Goal: Task Accomplishment & Management: Manage account settings

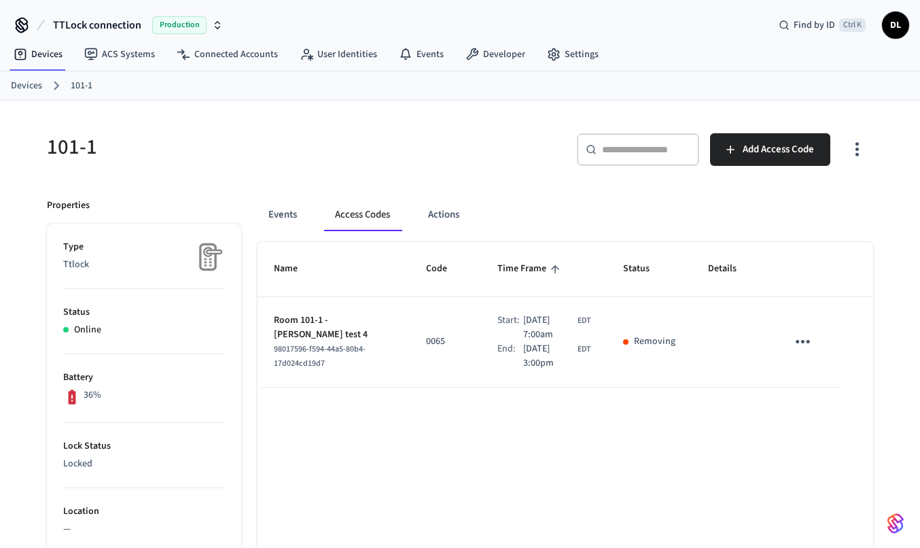
scroll to position [18, 0]
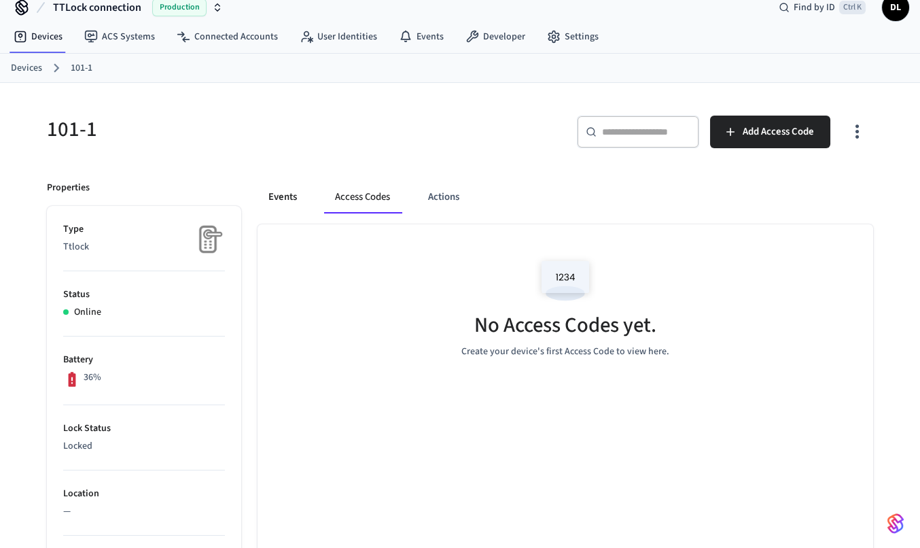
click at [271, 200] on button "Events" at bounding box center [283, 197] width 50 height 33
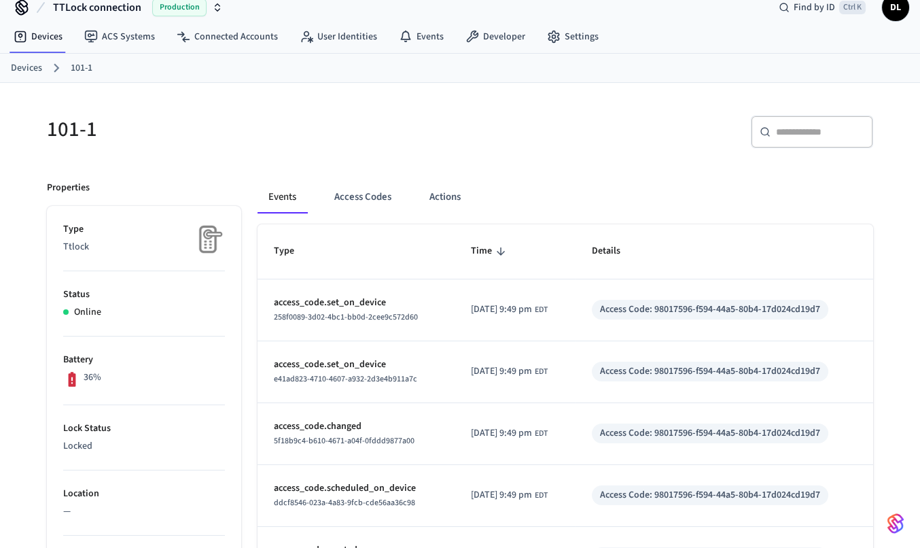
click at [27, 69] on link "Devices" at bounding box center [26, 68] width 31 height 14
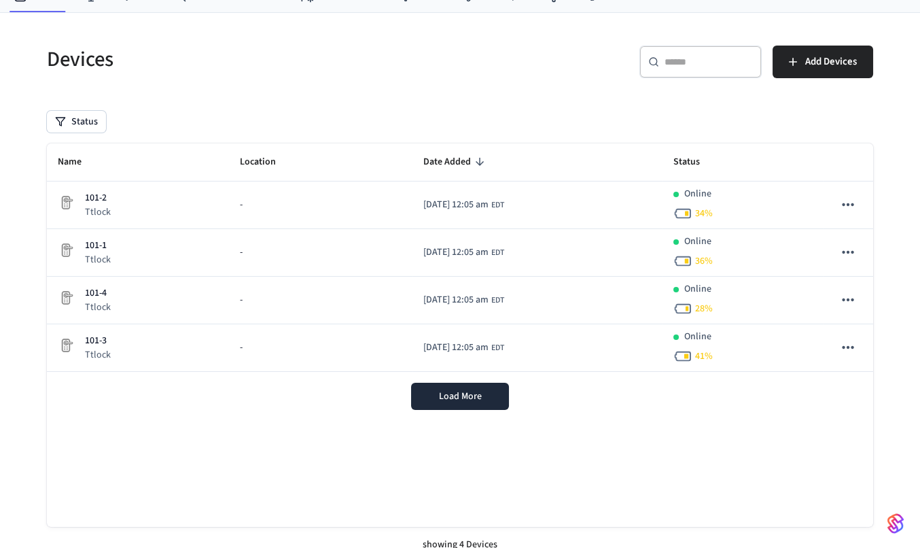
scroll to position [73, 0]
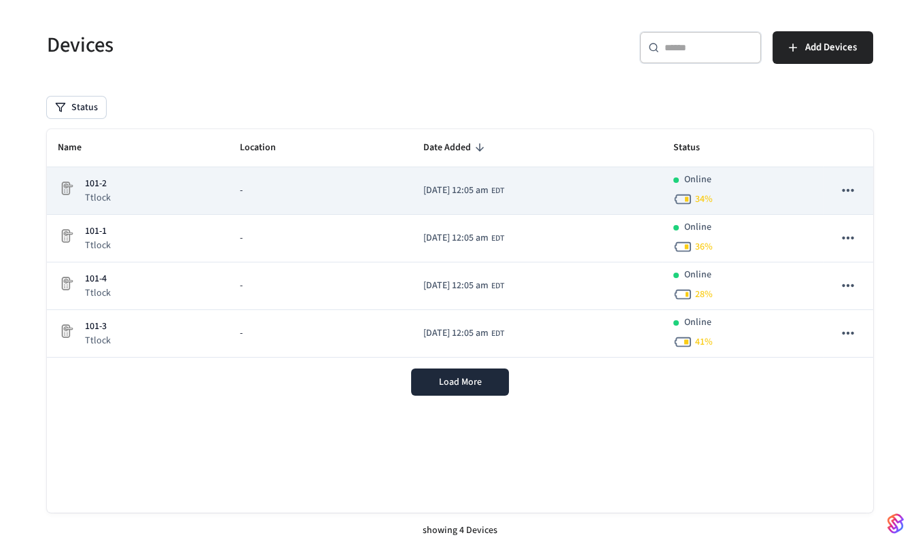
click at [853, 188] on icon "sticky table" at bounding box center [849, 191] width 18 height 18
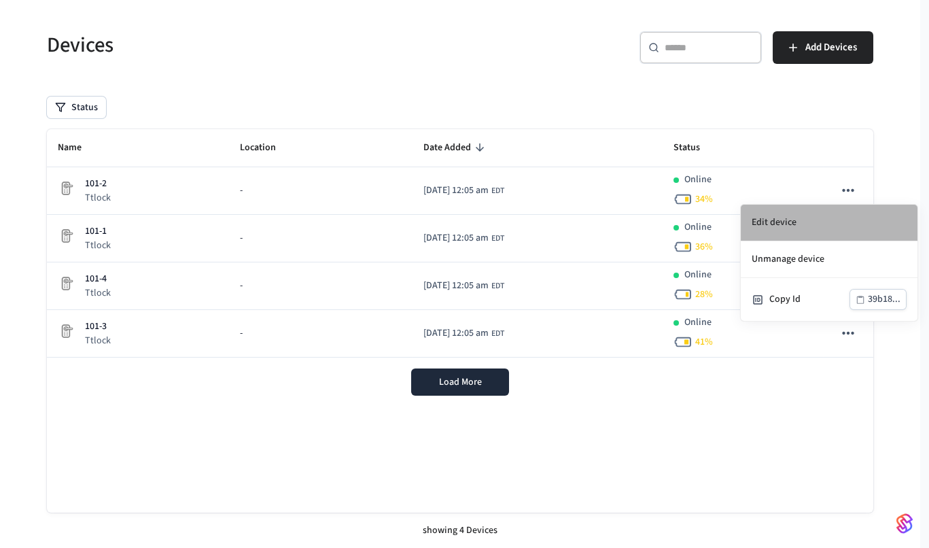
click at [809, 224] on li "Edit device" at bounding box center [829, 223] width 177 height 37
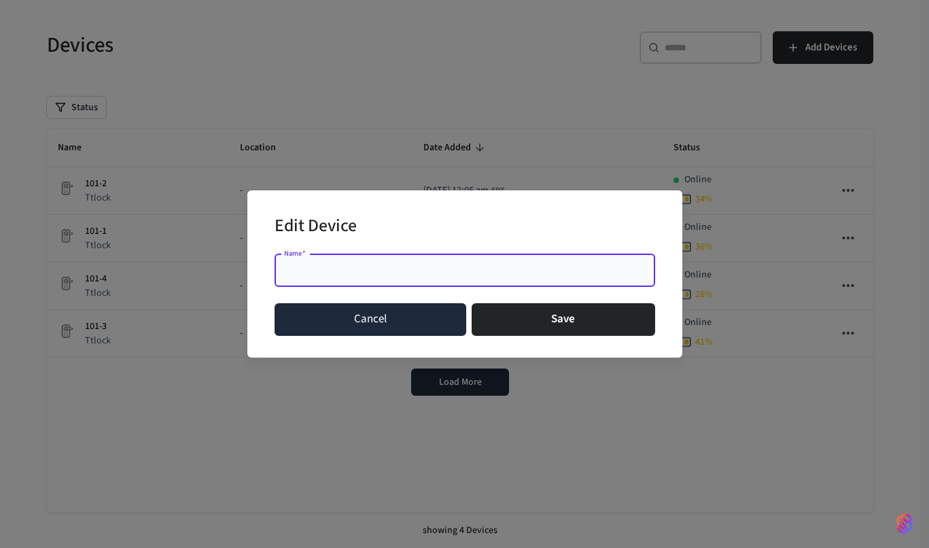
click at [353, 316] on button "Cancel" at bounding box center [371, 319] width 192 height 33
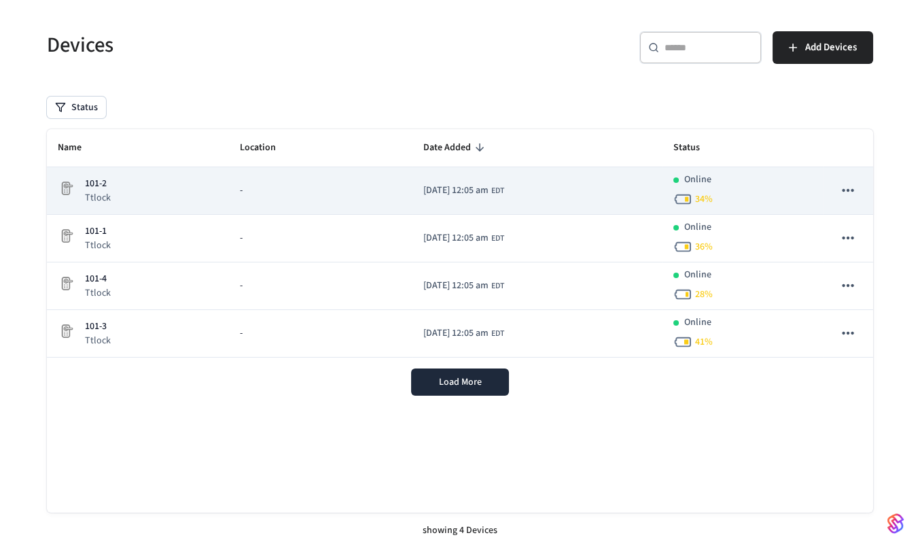
click at [137, 194] on div "101-2 Ttlock" at bounding box center [138, 191] width 160 height 28
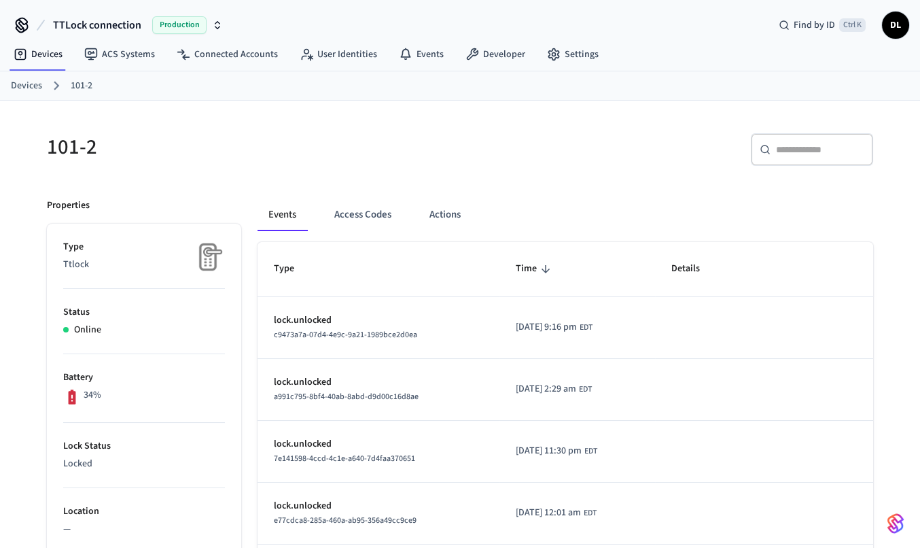
click at [79, 150] on h5 "101-2" at bounding box center [249, 147] width 405 height 28
click at [23, 88] on link "Devices" at bounding box center [26, 86] width 31 height 14
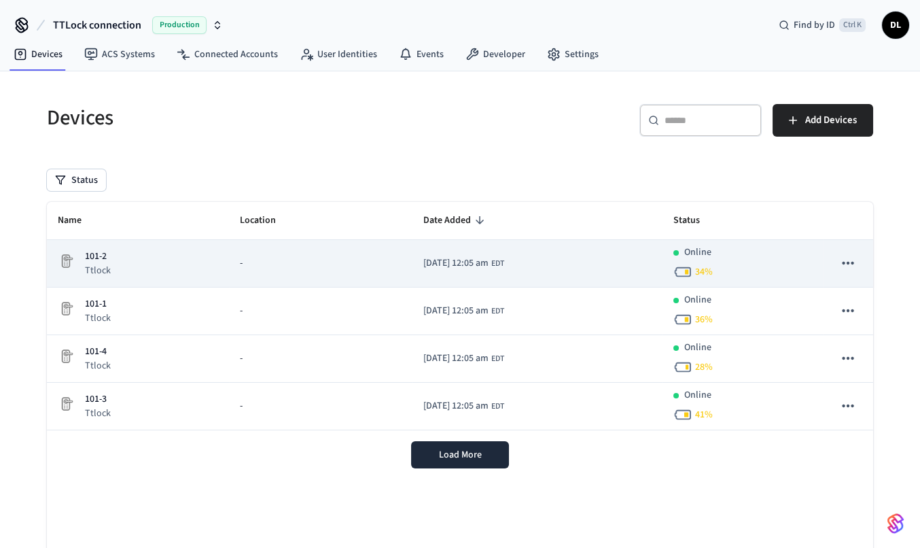
click at [850, 252] on button "sticky table" at bounding box center [848, 263] width 29 height 29
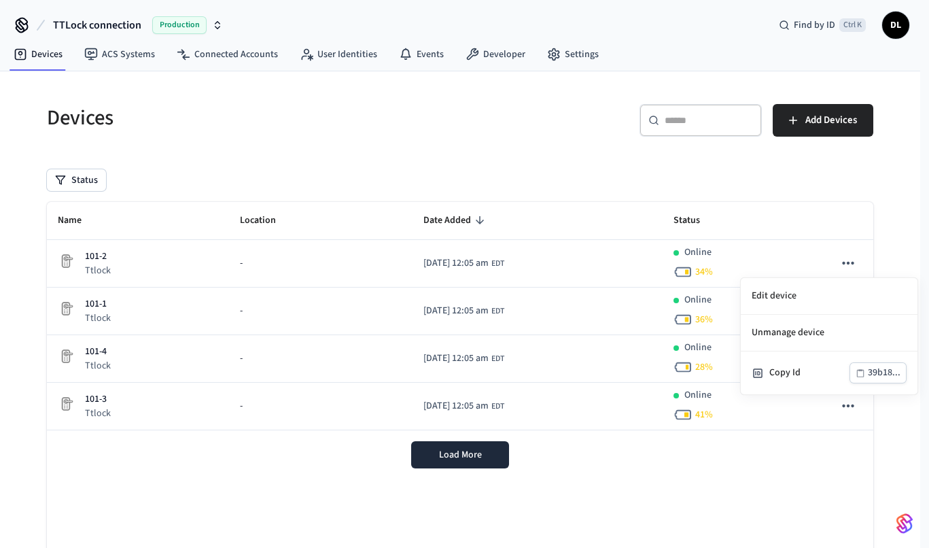
click at [850, 408] on div at bounding box center [464, 274] width 929 height 548
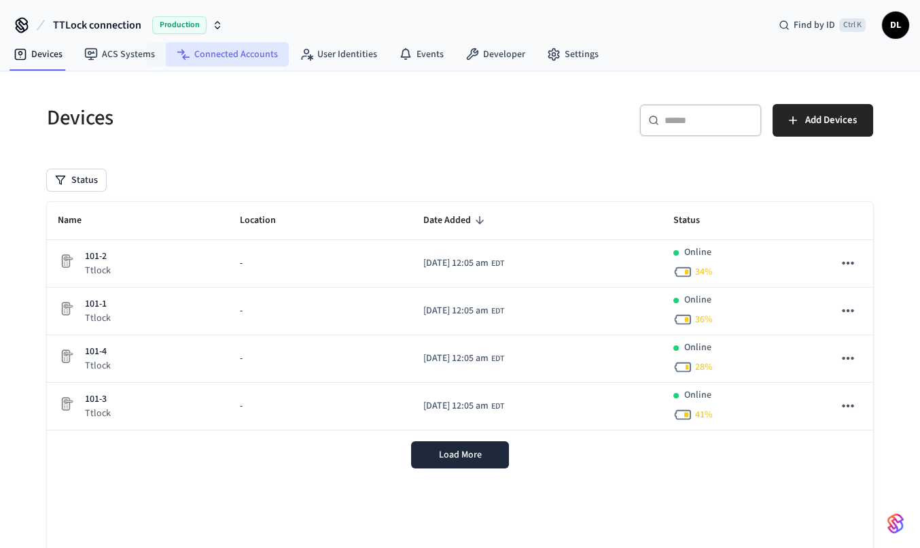
click at [208, 60] on link "Connected Accounts" at bounding box center [227, 54] width 123 height 24
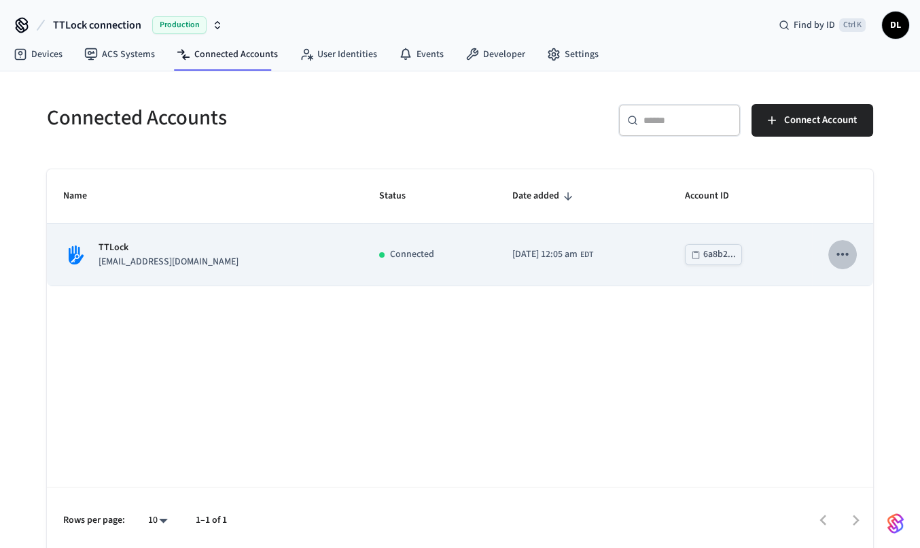
click at [847, 256] on icon "sticky table" at bounding box center [843, 254] width 12 height 3
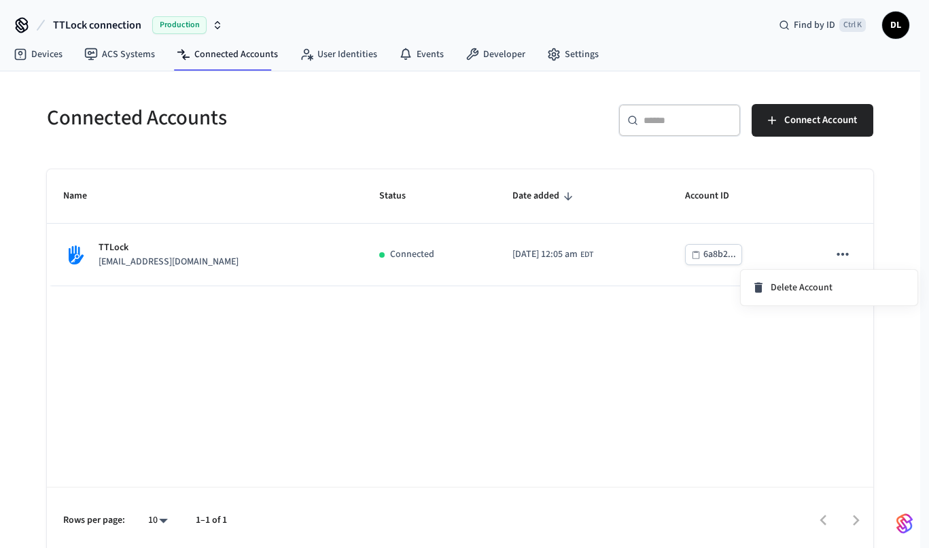
click at [482, 344] on div at bounding box center [464, 274] width 929 height 548
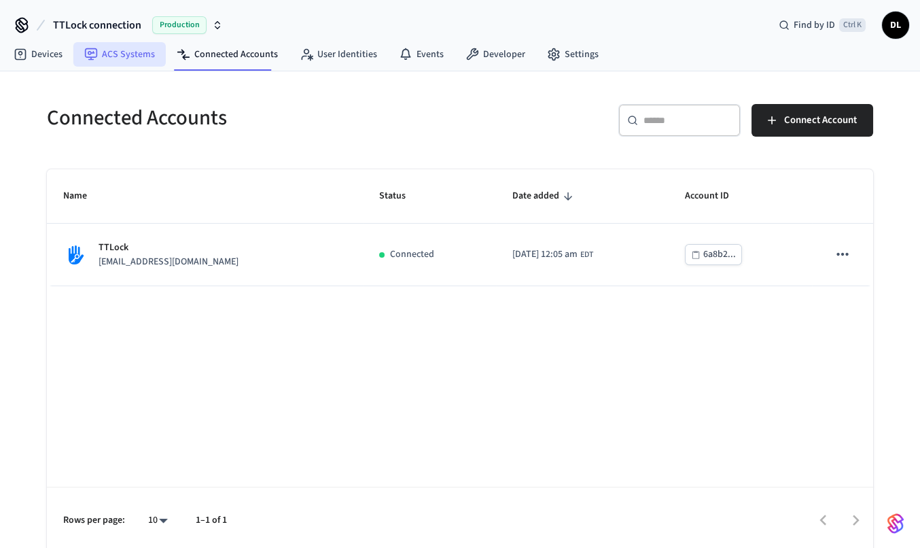
click at [119, 56] on link "ACS Systems" at bounding box center [119, 54] width 92 height 24
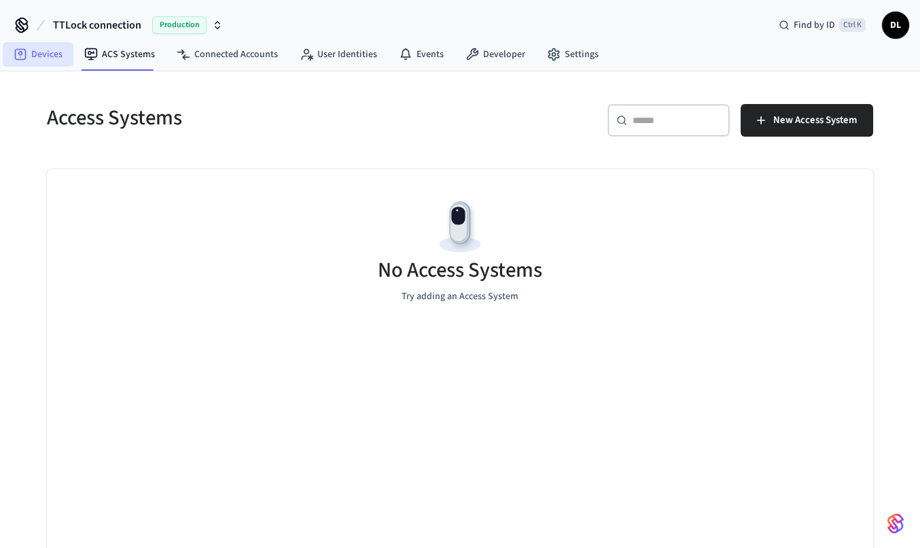
click at [7, 55] on link "Devices" at bounding box center [38, 54] width 71 height 24
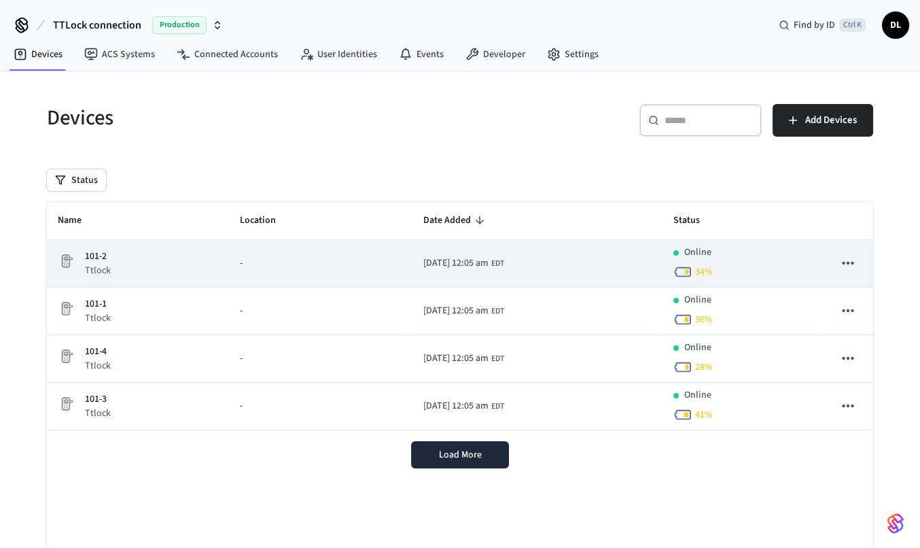
click at [842, 261] on icon "sticky table" at bounding box center [849, 263] width 18 height 18
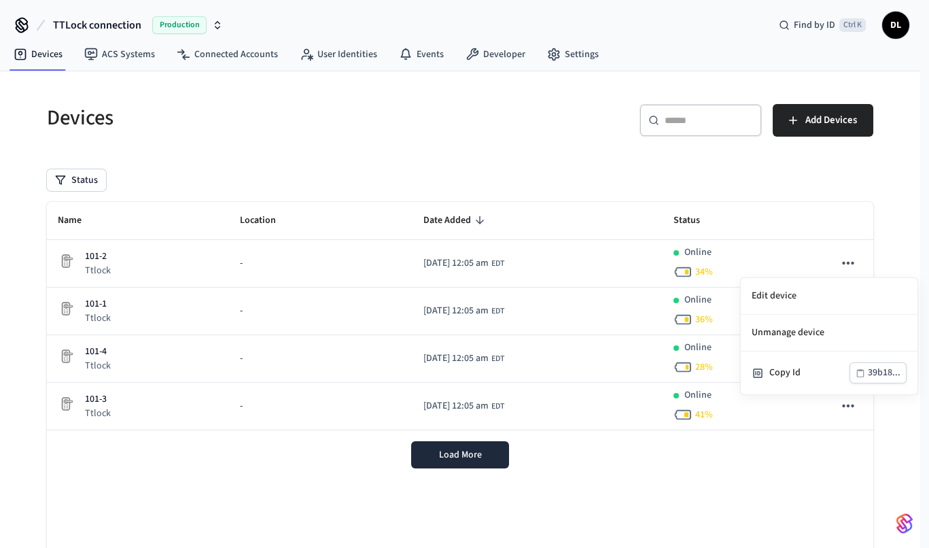
click at [441, 449] on div at bounding box center [464, 274] width 929 height 548
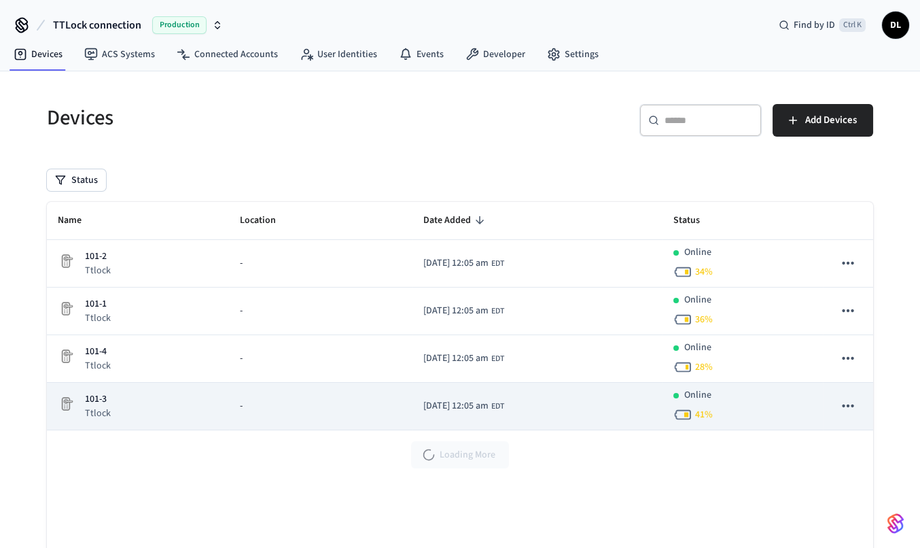
click at [849, 403] on icon "sticky table" at bounding box center [849, 406] width 18 height 18
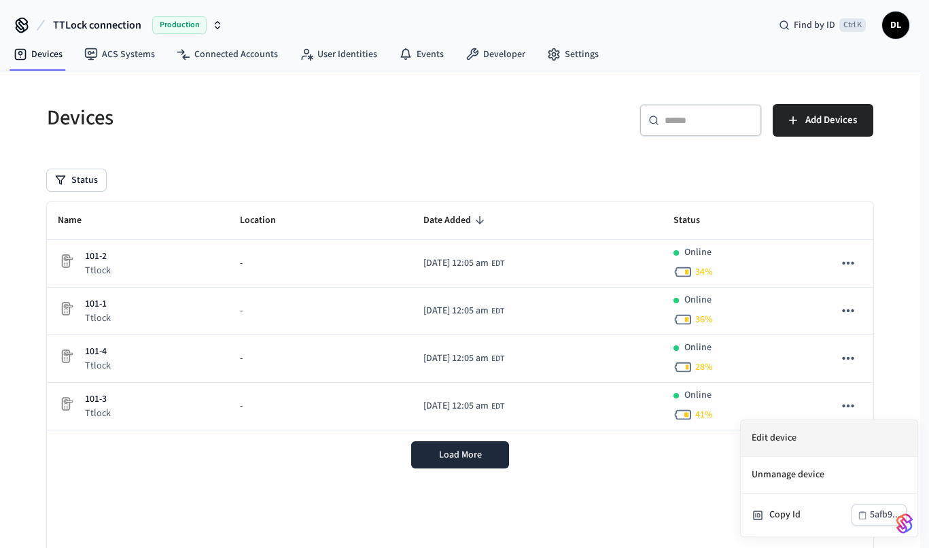
click at [787, 435] on li "Edit device" at bounding box center [829, 438] width 177 height 37
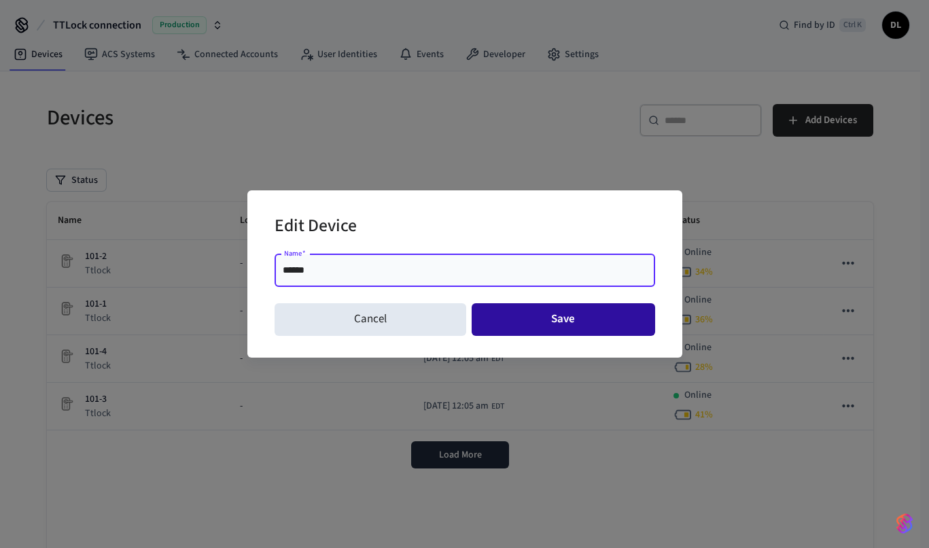
type input "******"
click at [547, 313] on button "Save" at bounding box center [564, 319] width 184 height 33
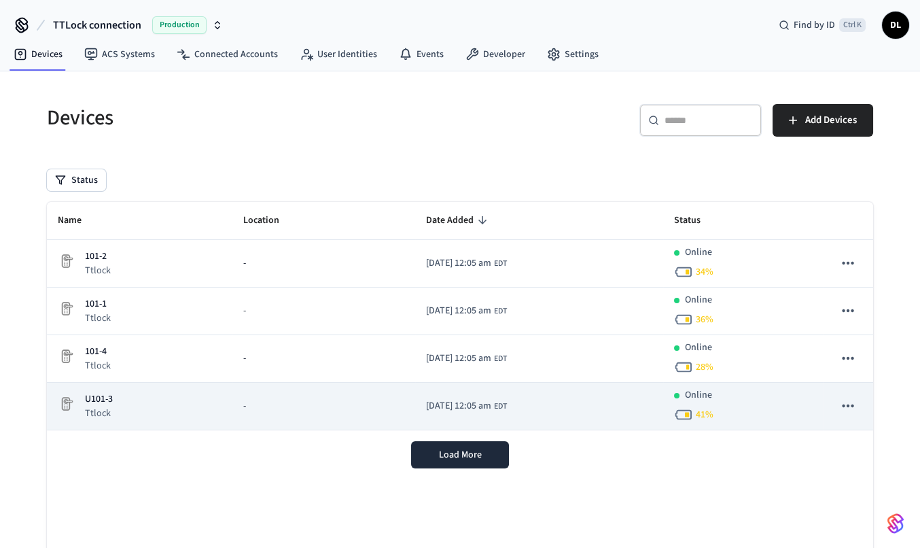
click at [857, 405] on button "sticky table" at bounding box center [848, 406] width 29 height 29
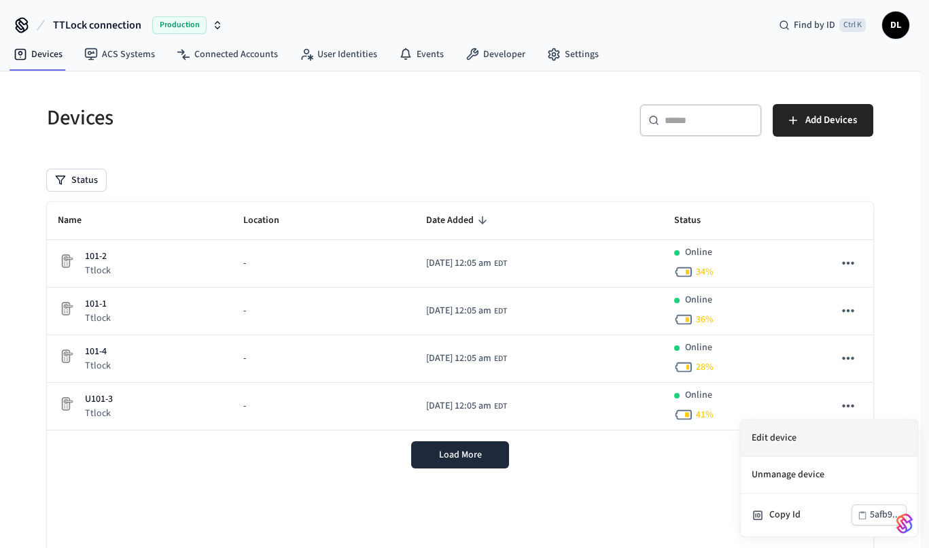
click at [797, 435] on li "Edit device" at bounding box center [829, 438] width 177 height 37
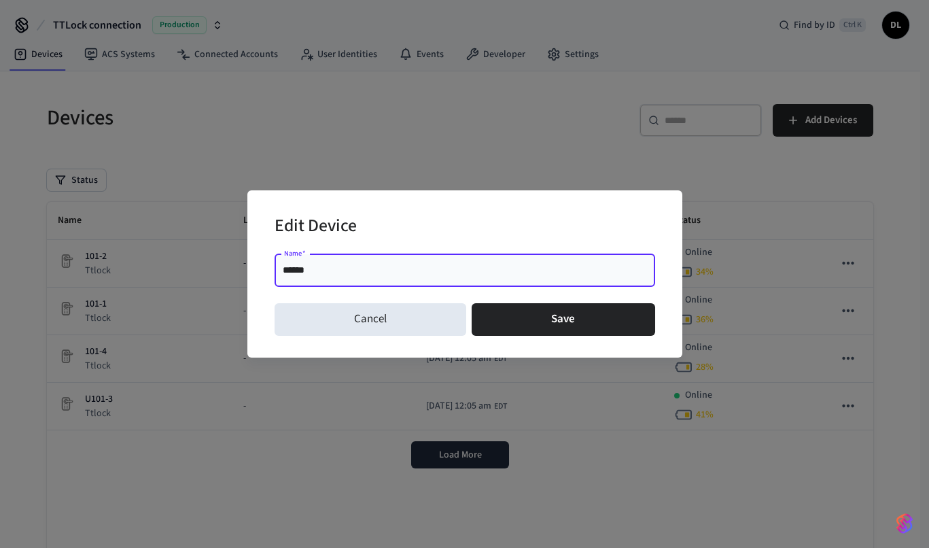
click at [294, 271] on input "******" at bounding box center [465, 271] width 364 height 14
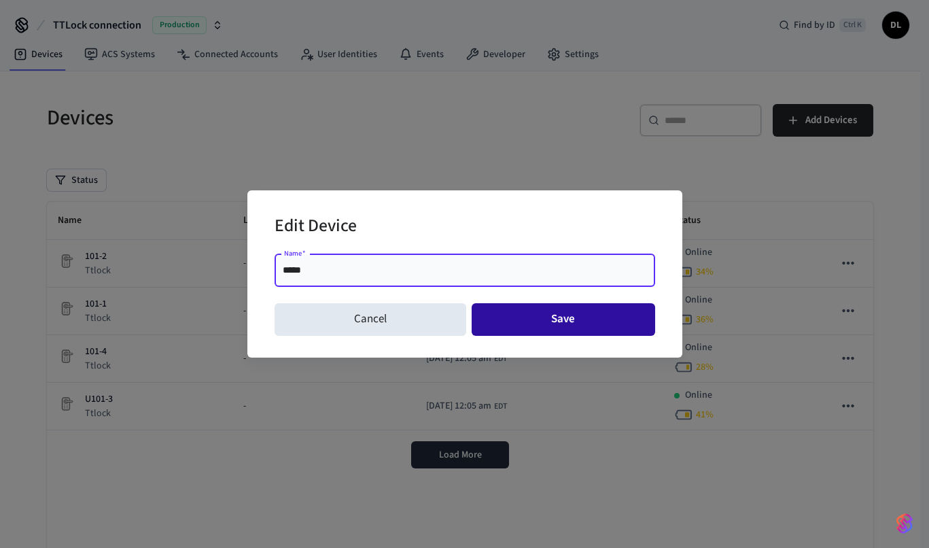
type input "*****"
click at [534, 315] on button "Save" at bounding box center [564, 319] width 184 height 33
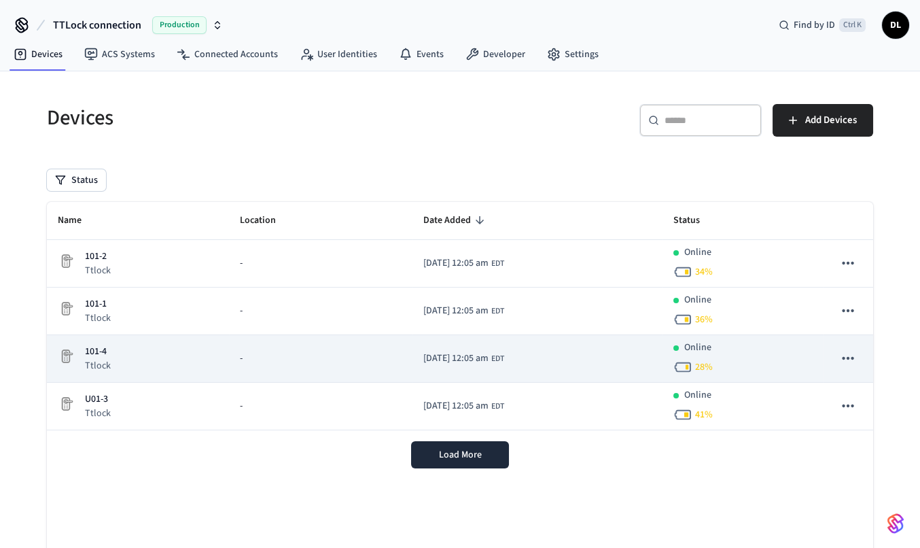
click at [848, 356] on icon "sticky table" at bounding box center [849, 358] width 18 height 18
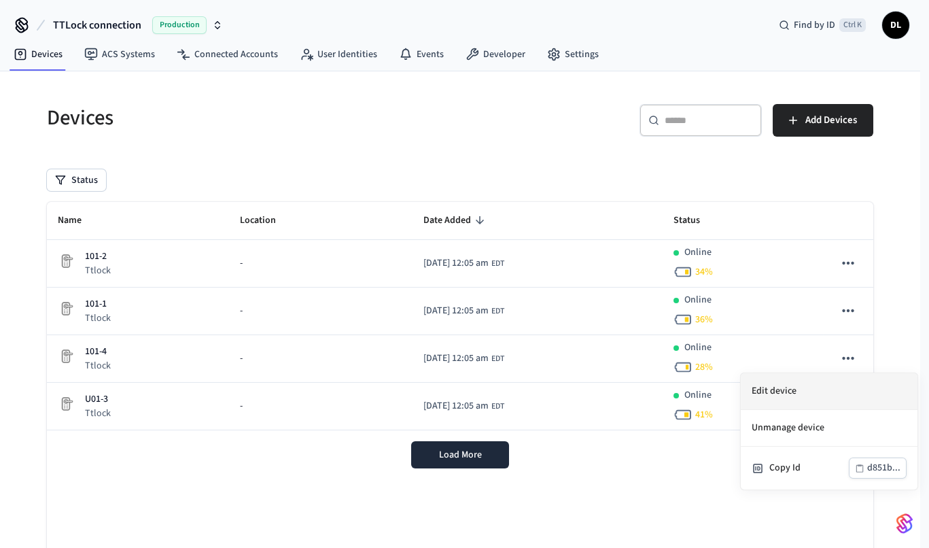
click at [779, 390] on li "Edit device" at bounding box center [829, 391] width 177 height 37
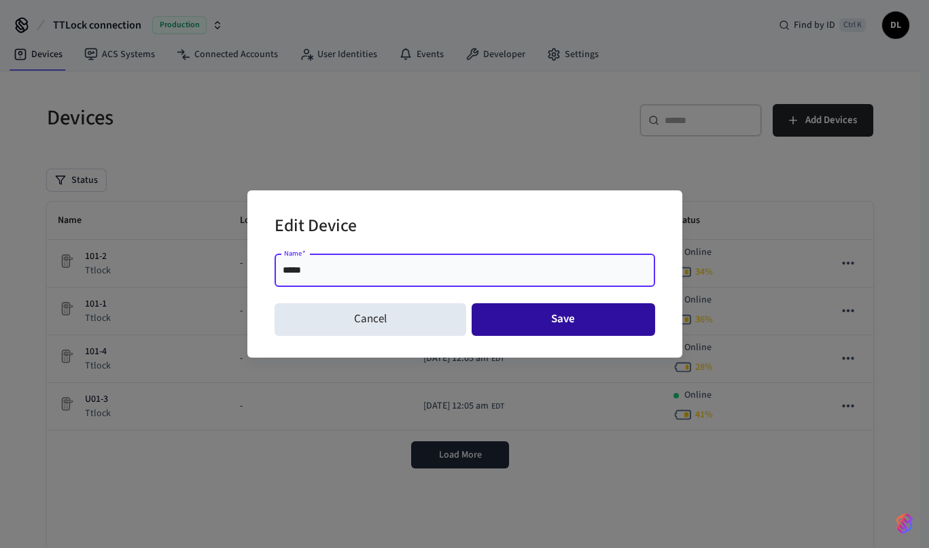
drag, startPoint x: 536, startPoint y: 312, endPoint x: 518, endPoint y: 312, distance: 18.4
click at [538, 312] on button "Save" at bounding box center [564, 319] width 184 height 33
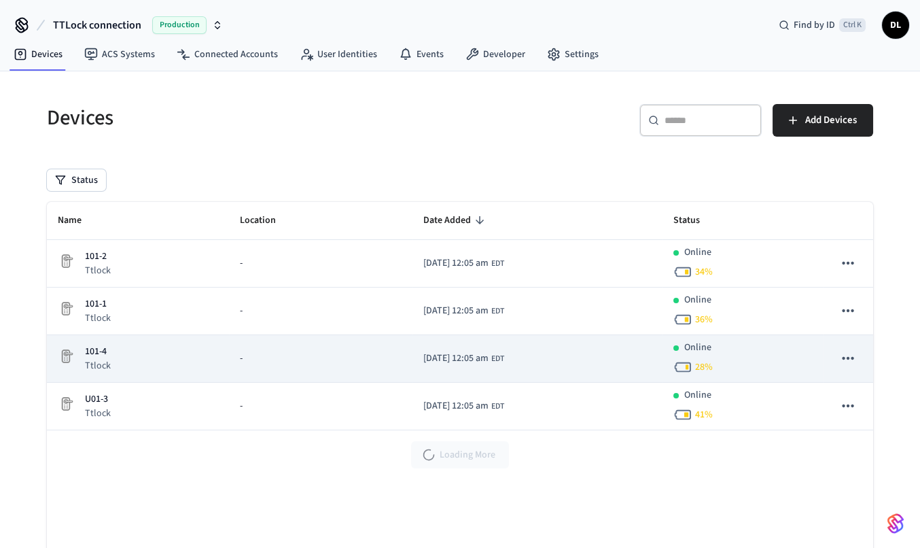
click at [860, 357] on button "sticky table" at bounding box center [848, 358] width 29 height 29
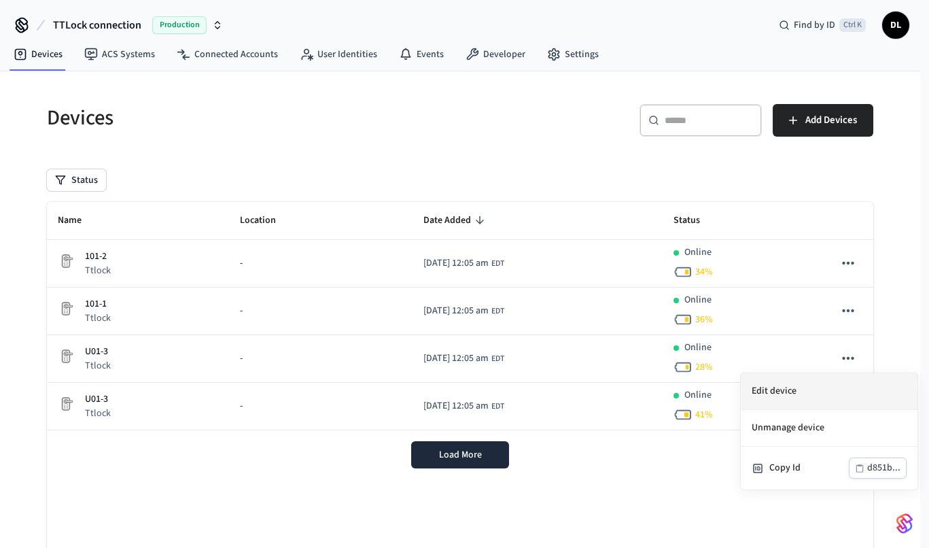
click at [768, 393] on li "Edit device" at bounding box center [829, 391] width 177 height 37
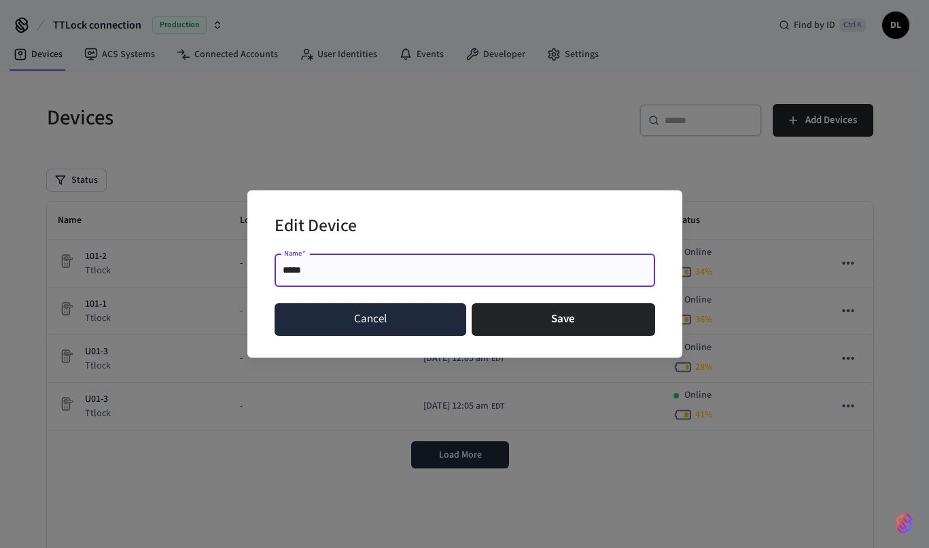
click at [431, 318] on button "Cancel" at bounding box center [371, 319] width 192 height 33
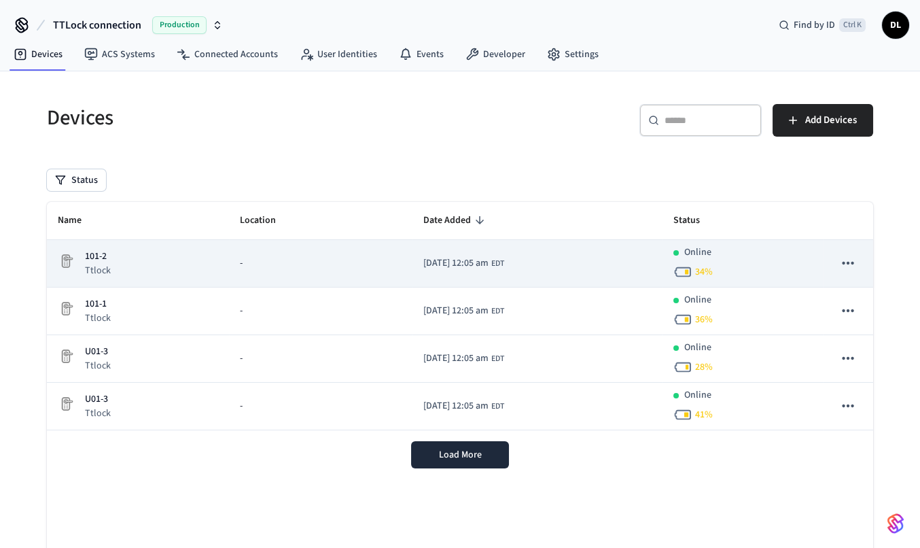
click at [845, 260] on icon "sticky table" at bounding box center [849, 263] width 18 height 18
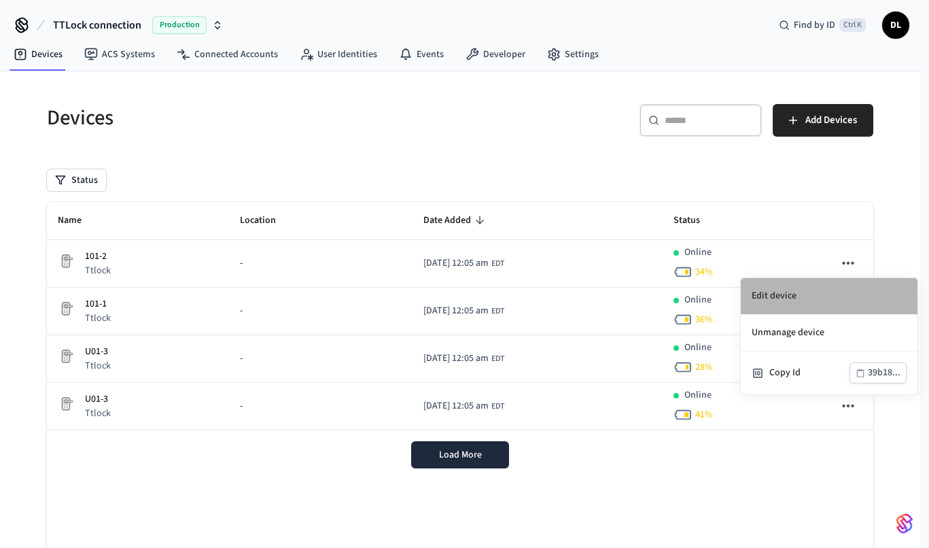
click at [753, 291] on li "Edit device" at bounding box center [829, 296] width 177 height 37
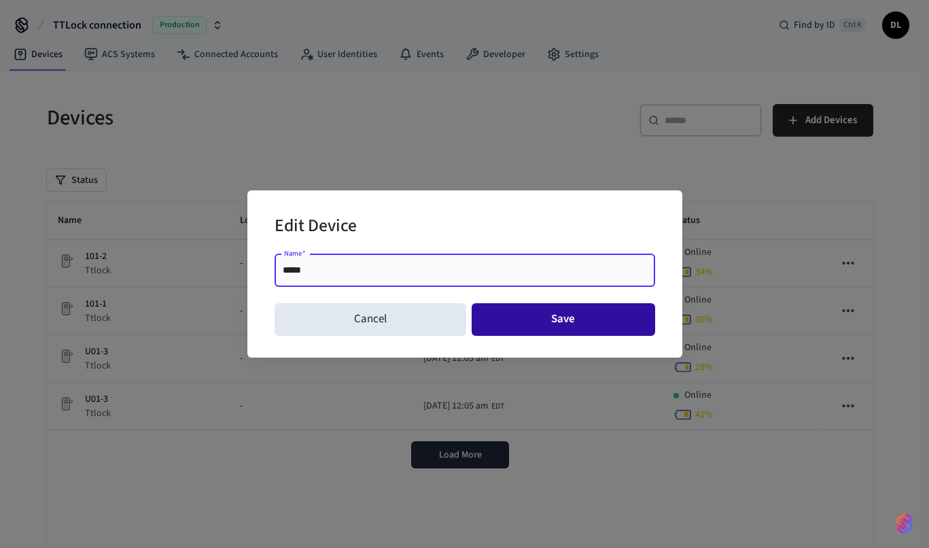
type input "*****"
click at [553, 319] on button "Save" at bounding box center [564, 319] width 184 height 33
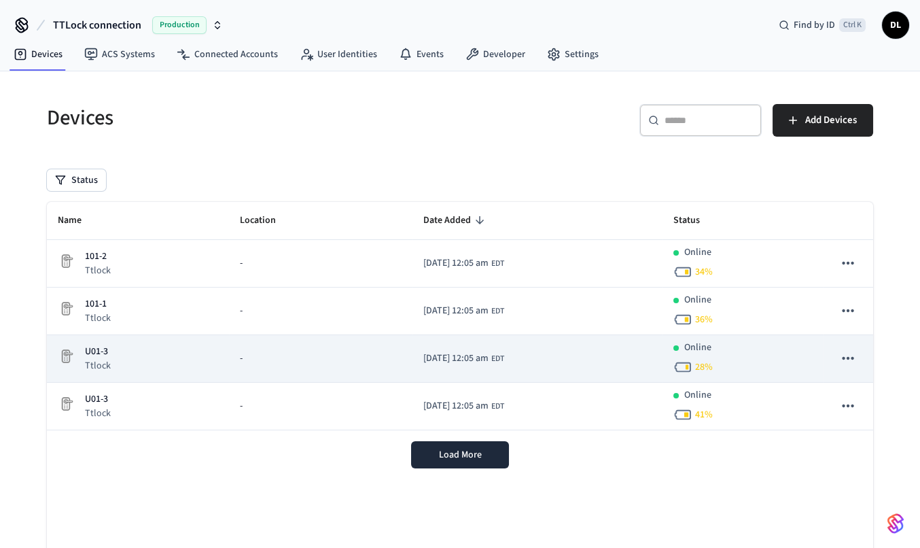
click at [852, 358] on icon "sticky table" at bounding box center [848, 358] width 12 height 3
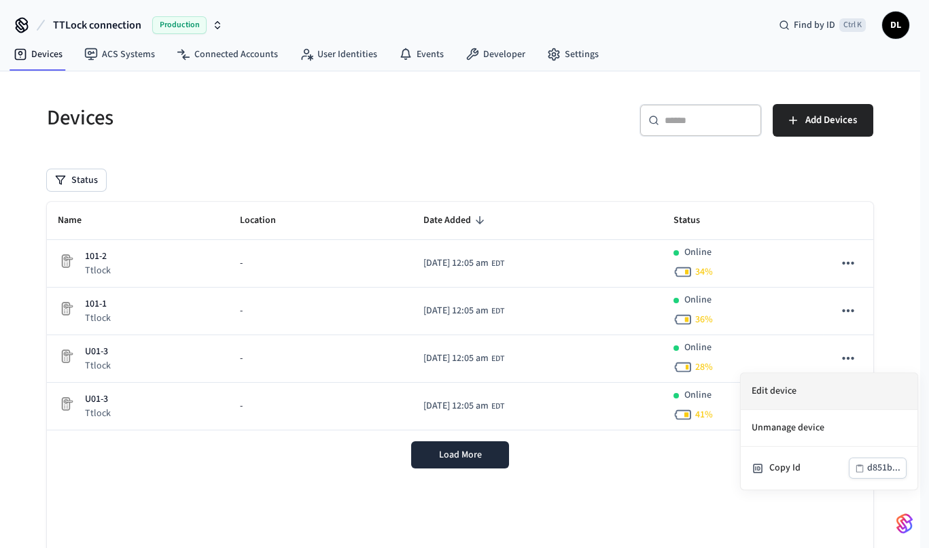
click at [766, 389] on li "Edit device" at bounding box center [829, 391] width 177 height 37
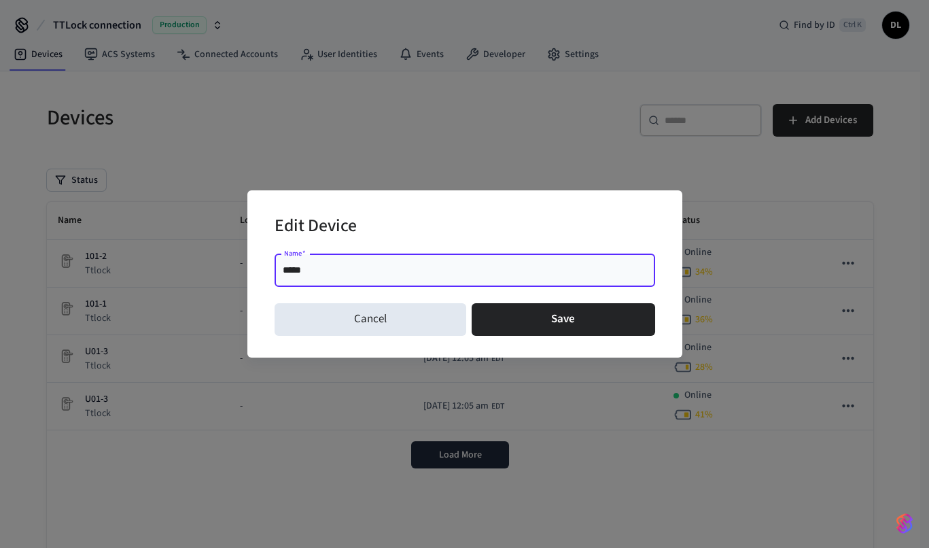
click at [404, 276] on input "*****" at bounding box center [465, 271] width 364 height 14
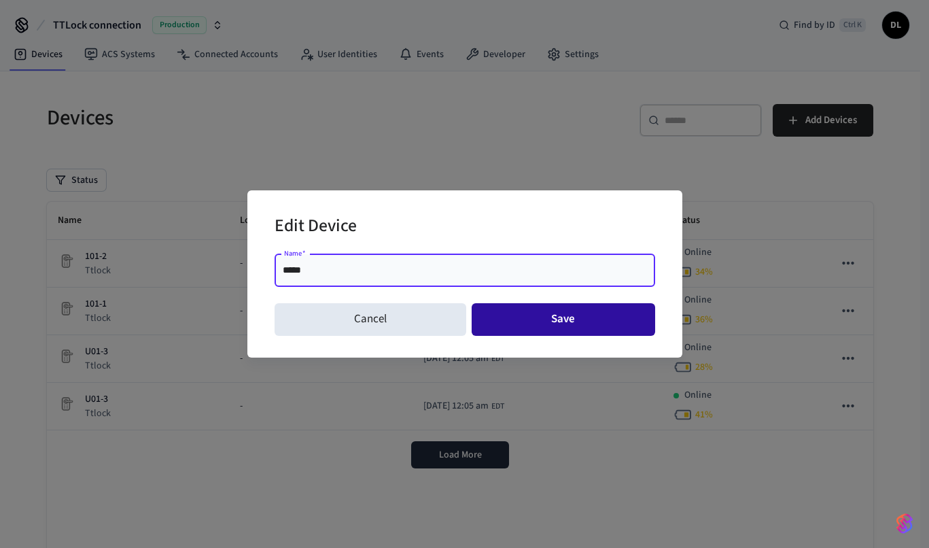
type input "*****"
click at [564, 313] on button "Save" at bounding box center [564, 319] width 184 height 33
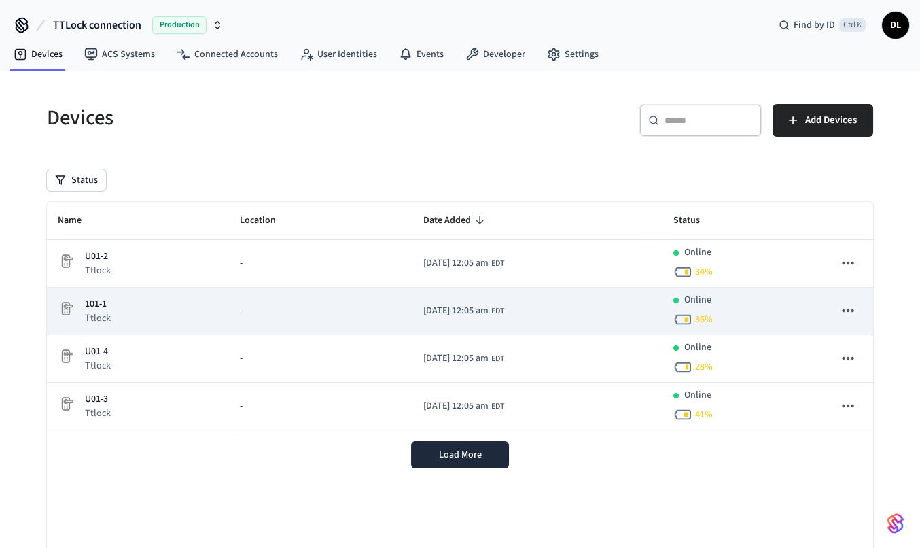
click at [853, 308] on icon "sticky table" at bounding box center [849, 311] width 18 height 18
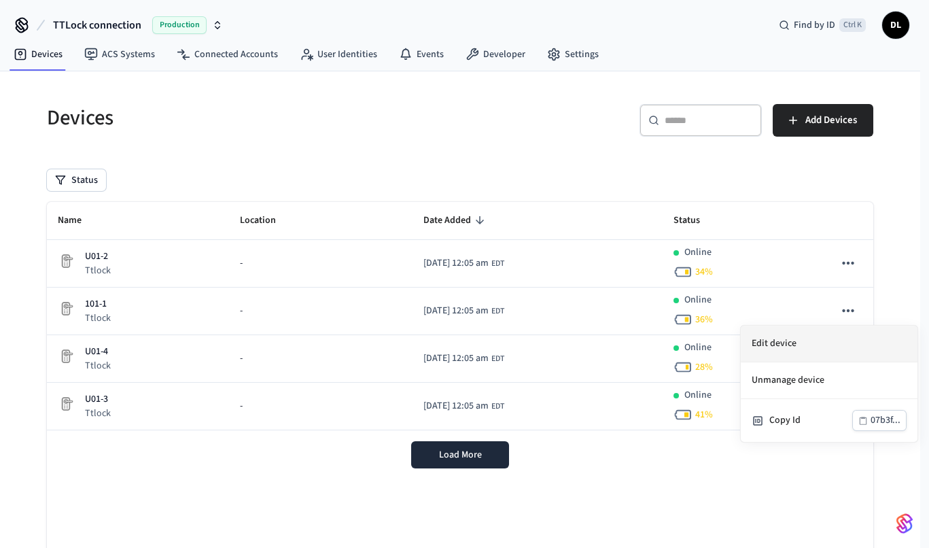
click at [760, 339] on li "Edit device" at bounding box center [829, 344] width 177 height 37
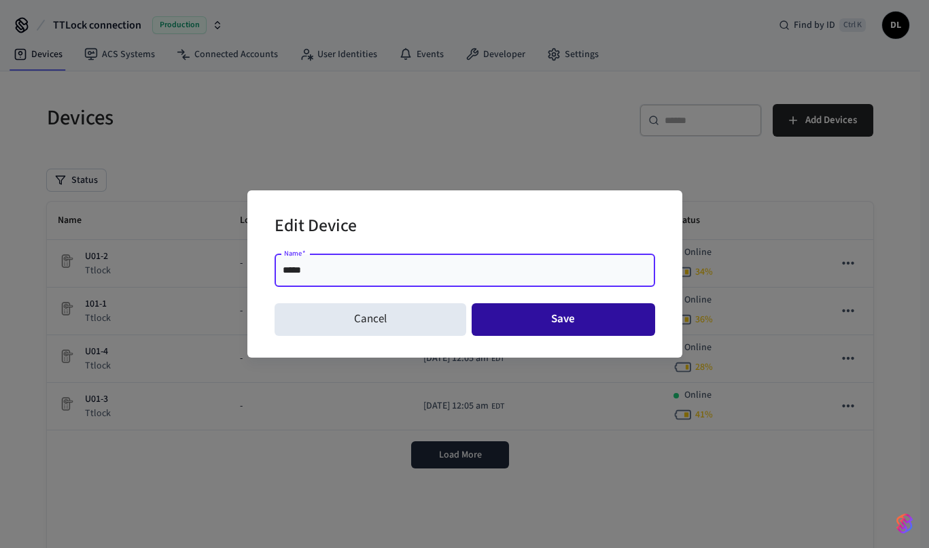
type input "*****"
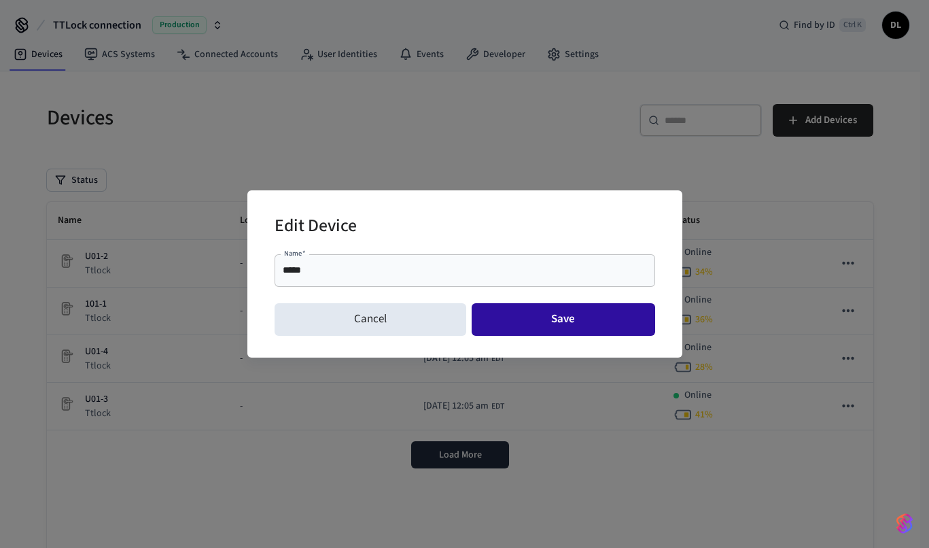
click at [525, 313] on button "Save" at bounding box center [564, 319] width 184 height 33
